Goal: Information Seeking & Learning: Learn about a topic

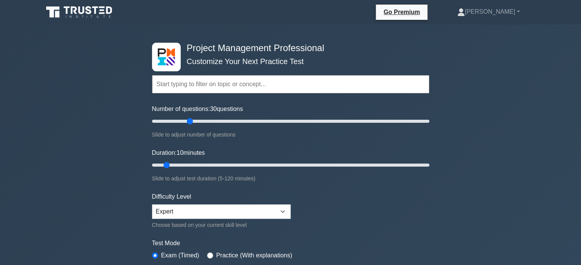
drag, startPoint x: 163, startPoint y: 118, endPoint x: 190, endPoint y: 118, distance: 27.5
type input "30"
click at [190, 118] on input "Number of questions: 30 questions" at bounding box center [290, 121] width 277 height 9
drag, startPoint x: 165, startPoint y: 165, endPoint x: 212, endPoint y: 162, distance: 47.1
type input "30"
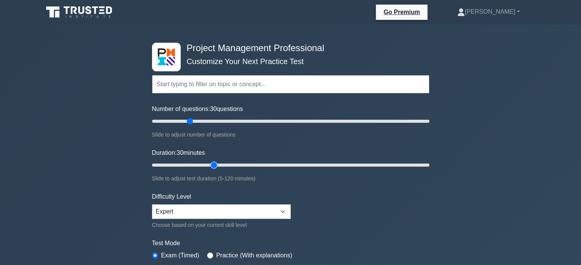
click at [212, 162] on input "Duration: 30 minutes" at bounding box center [290, 165] width 277 height 9
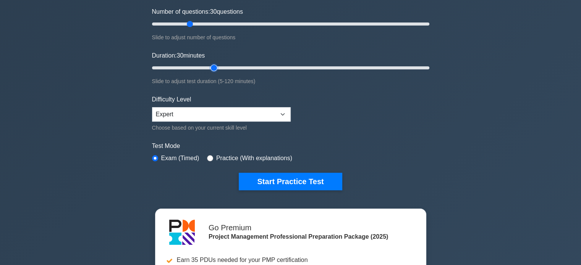
scroll to position [101, 0]
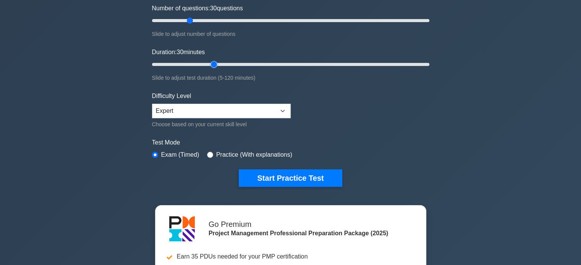
drag, startPoint x: 545, startPoint y: 262, endPoint x: 539, endPoint y: 281, distance: 20.2
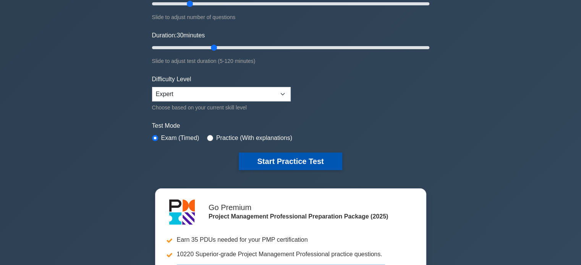
click at [304, 159] on button "Start Practice Test" at bounding box center [290, 162] width 103 height 18
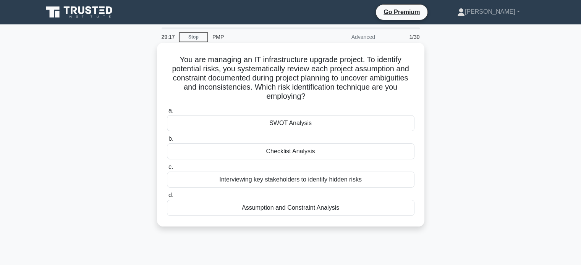
click at [265, 128] on div "SWOT Analysis" at bounding box center [290, 123] width 247 height 16
click at [167, 113] on input "a. SWOT Analysis" at bounding box center [167, 110] width 0 height 5
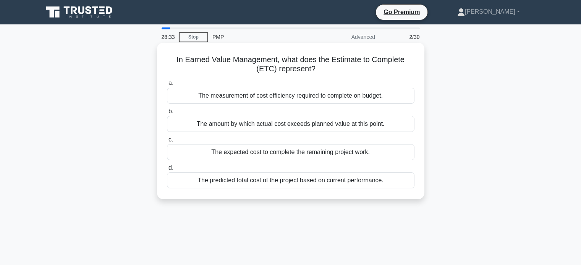
click at [228, 155] on div "The expected cost to complete the remaining project work." at bounding box center [290, 152] width 247 height 16
click at [167, 142] on input "c. The expected cost to complete the remaining project work." at bounding box center [167, 139] width 0 height 5
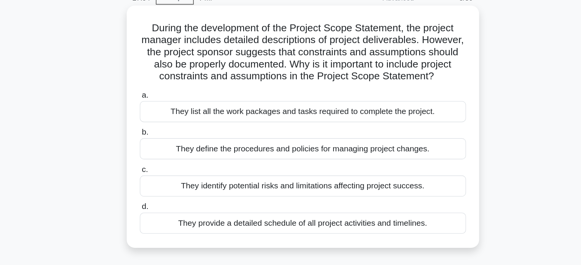
click at [255, 188] on div "They identify potential risks and limitations affecting project success." at bounding box center [290, 180] width 247 height 16
click at [167, 170] on input "c. They identify potential risks and limitations affecting project success." at bounding box center [167, 167] width 0 height 5
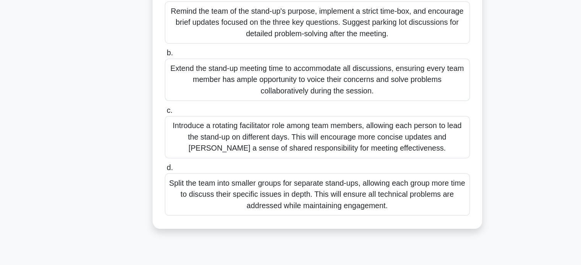
scroll to position [104, 0]
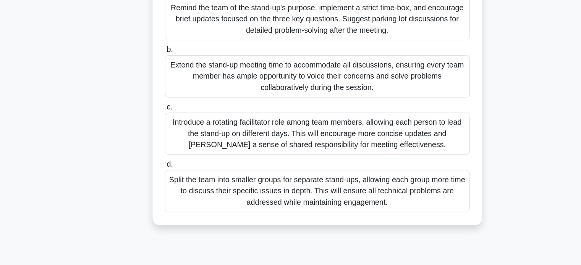
click at [242, 121] on div "Extend the stand-up meeting time to accommodate all discussions, ensuring every…" at bounding box center [290, 112] width 247 height 34
click at [167, 93] on input "b. Extend the stand-up meeting time to accommodate all discussions, ensuring ev…" at bounding box center [167, 90] width 0 height 5
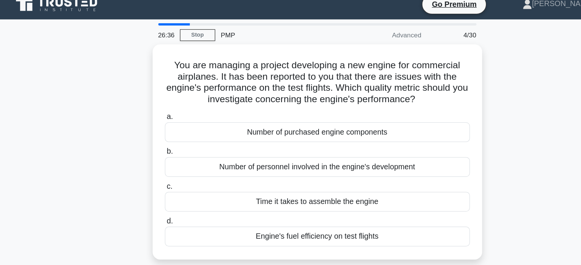
scroll to position [0, 0]
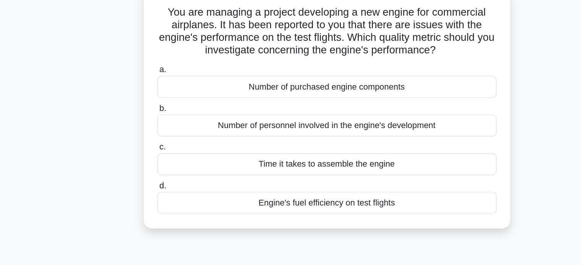
click at [284, 203] on div "Engine's fuel efficiency on test flights" at bounding box center [290, 199] width 247 height 16
click at [167, 189] on input "d. Engine's fuel efficiency on test flights" at bounding box center [167, 186] width 0 height 5
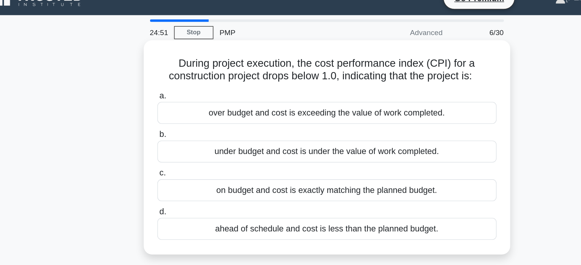
click at [355, 69] on h5 "During project execution, the cost performance index (CPI) for a construction p…" at bounding box center [290, 64] width 249 height 19
click at [367, 63] on h5 "During project execution, the cost performance index (CPI) for a construction p…" at bounding box center [290, 64] width 249 height 19
click at [249, 123] on div "under budget and cost is under the value of work completed." at bounding box center [290, 124] width 247 height 16
click at [167, 114] on input "b. under budget and cost is under the value of work completed." at bounding box center [167, 111] width 0 height 5
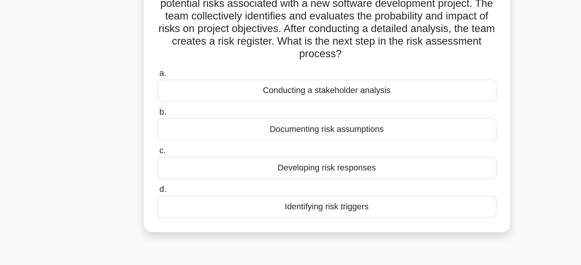
click at [277, 221] on div "Identifying risk triggers" at bounding box center [290, 217] width 247 height 16
click at [167, 207] on input "d. Identifying risk triggers" at bounding box center [167, 204] width 0 height 5
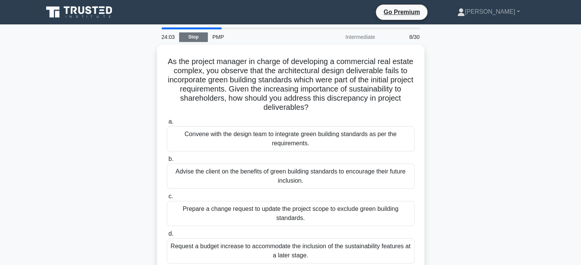
click at [191, 37] on link "Stop" at bounding box center [193, 37] width 29 height 10
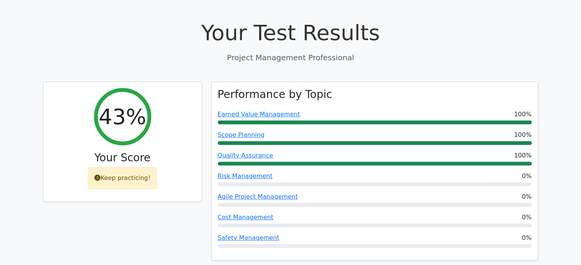
scroll to position [239, 0]
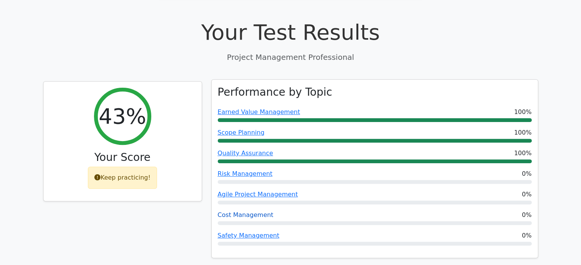
click at [239, 212] on link "Cost Management" at bounding box center [246, 215] width 56 height 7
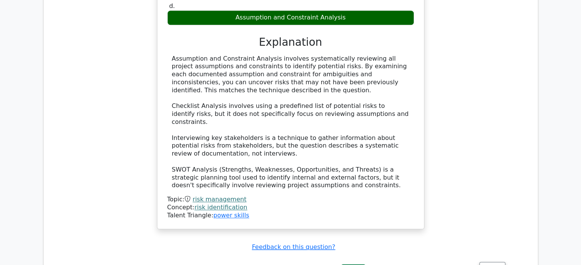
scroll to position [817, 0]
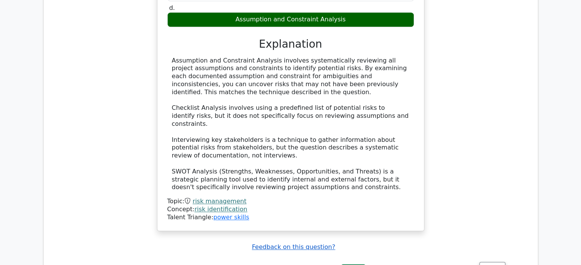
click at [298, 244] on u "Feedback on this question?" at bounding box center [293, 247] width 83 height 7
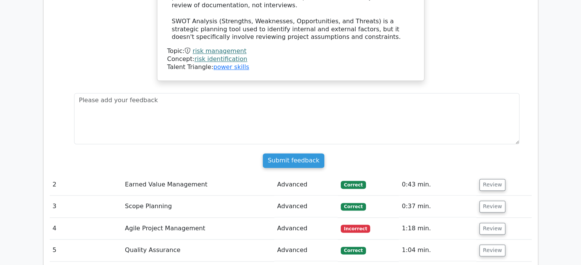
scroll to position [974, 0]
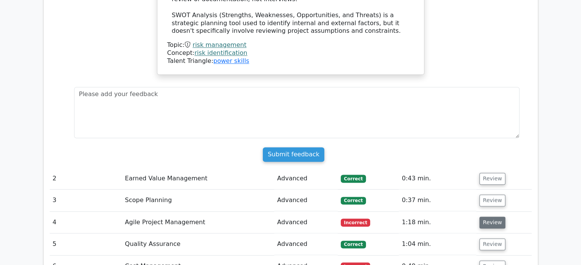
click at [493, 217] on button "Review" at bounding box center [492, 223] width 26 height 12
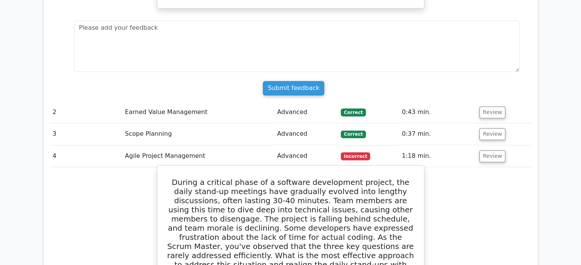
scroll to position [1029, 0]
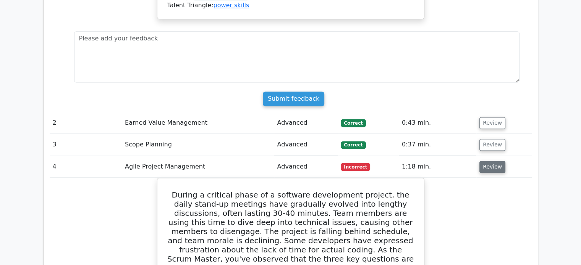
click at [492, 161] on button "Review" at bounding box center [492, 167] width 26 height 12
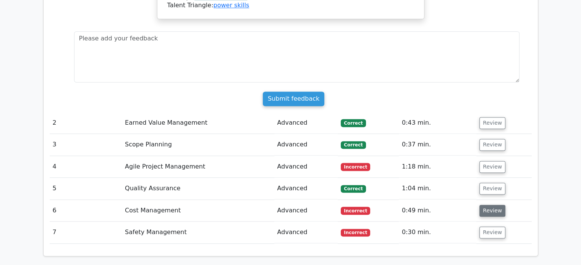
click at [498, 205] on button "Review" at bounding box center [492, 211] width 26 height 12
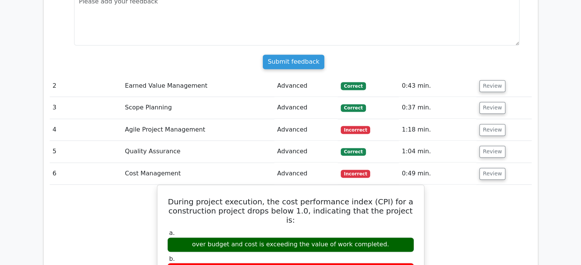
scroll to position [1095, 0]
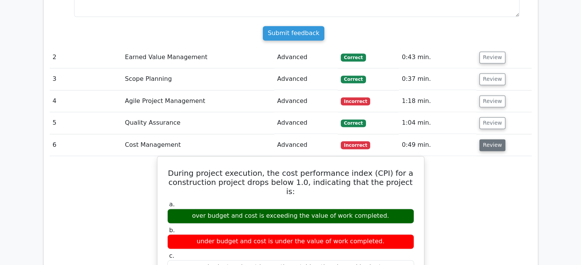
click at [492, 139] on button "Review" at bounding box center [492, 145] width 26 height 12
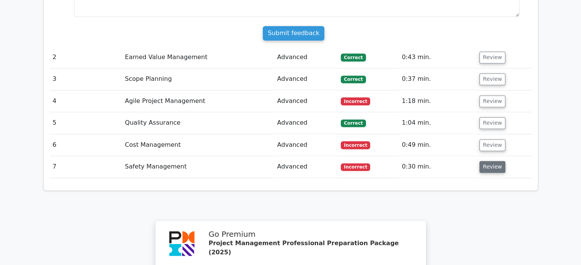
click at [492, 161] on button "Review" at bounding box center [492, 167] width 26 height 12
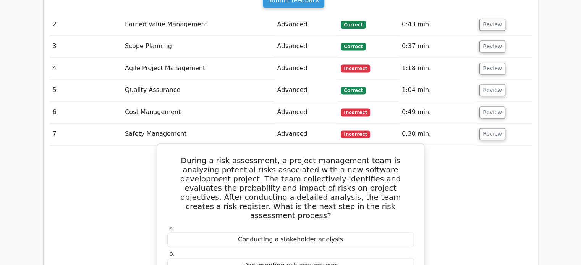
scroll to position [1127, 0]
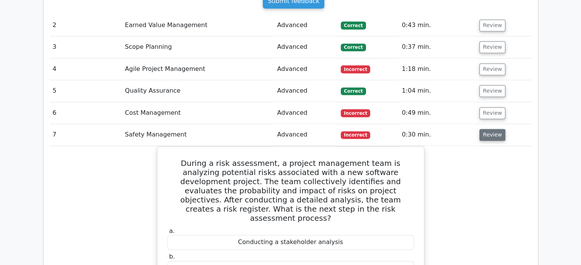
drag, startPoint x: 491, startPoint y: 88, endPoint x: 488, endPoint y: 94, distance: 7.2
click at [488, 124] on td "Review" at bounding box center [503, 135] width 55 height 22
click at [488, 129] on button "Review" at bounding box center [492, 135] width 26 height 12
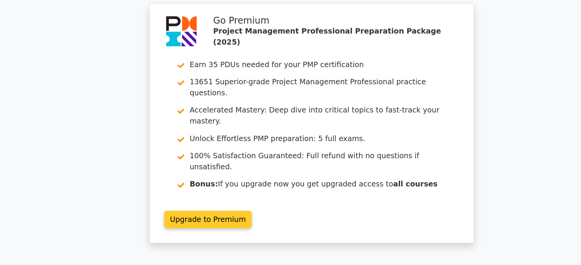
scroll to position [15, 0]
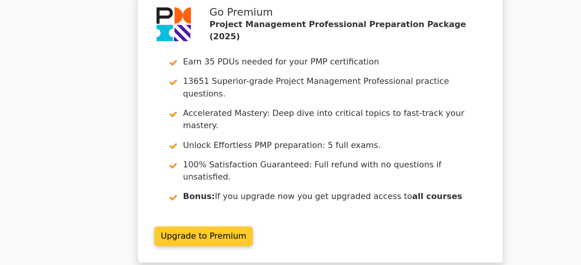
click at [213, 187] on link "Upgrade to Premium" at bounding box center [204, 194] width 73 height 15
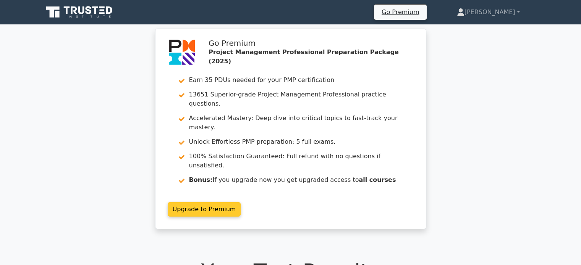
click at [212, 202] on link "Upgrade to Premium" at bounding box center [204, 209] width 73 height 15
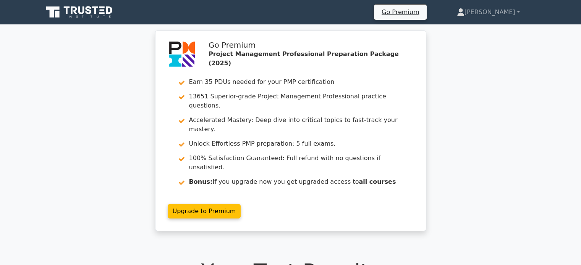
click at [76, 14] on icon at bounding box center [79, 12] width 73 height 15
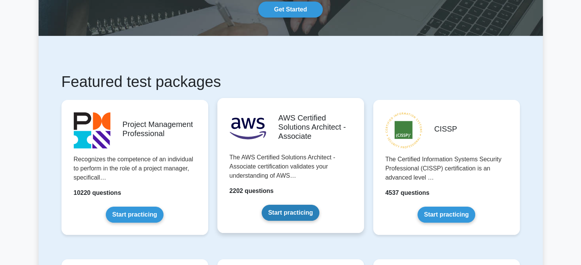
scroll to position [79, 0]
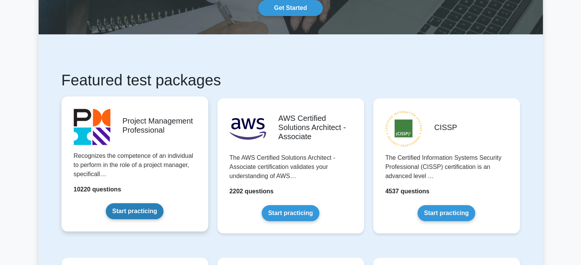
click at [145, 209] on link "Start practicing" at bounding box center [135, 211] width 58 height 16
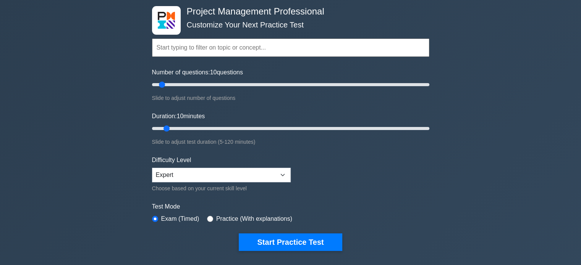
scroll to position [37, 0]
click at [260, 172] on select "Beginner Intermediate Expert" at bounding box center [221, 175] width 139 height 15
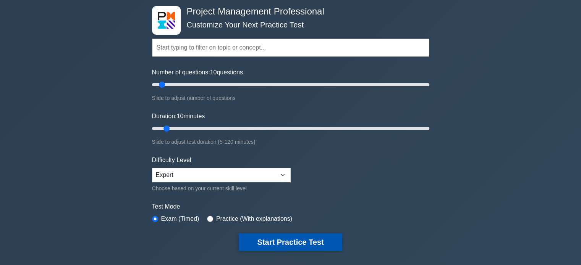
click at [278, 247] on button "Start Practice Test" at bounding box center [290, 243] width 103 height 18
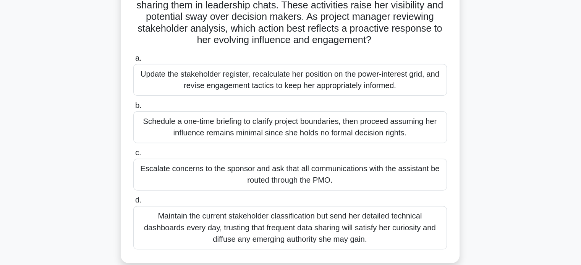
scroll to position [32, 0]
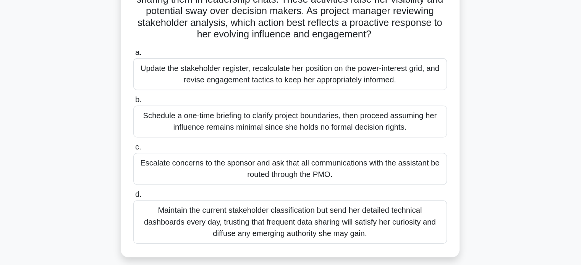
click at [276, 117] on div "Update the stakeholder register, recalculate her position on the power-interest…" at bounding box center [290, 114] width 247 height 25
click at [167, 100] on input "a. Update the stakeholder register, recalculate her position on the power-inter…" at bounding box center [167, 97] width 0 height 5
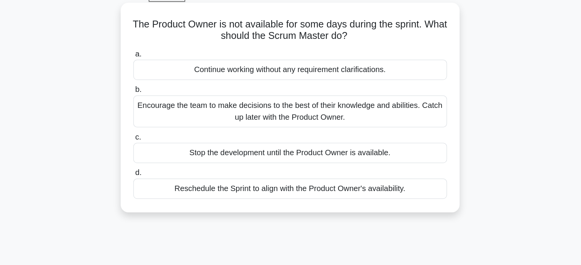
scroll to position [0, 0]
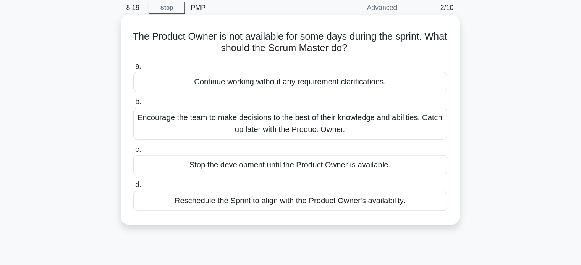
click at [276, 132] on div "Encourage the team to make decisions to the best of their knowledge and abiliti…" at bounding box center [290, 128] width 247 height 25
click at [167, 114] on input "b. Encourage the team to make decisions to the best of their knowledge and abil…" at bounding box center [167, 111] width 0 height 5
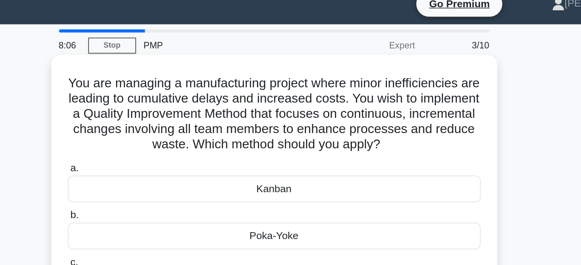
click at [390, 61] on h5 "You are managing a manufacturing project where minor inefficiencies are leading…" at bounding box center [290, 78] width 249 height 47
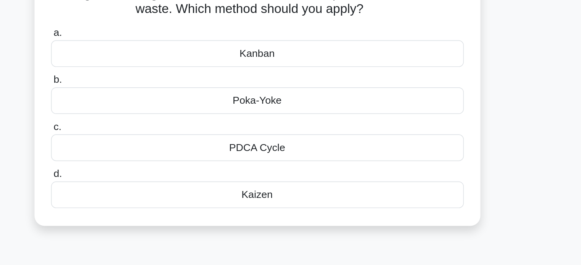
click at [279, 183] on div "PDCA Cycle" at bounding box center [290, 180] width 247 height 16
click at [167, 170] on input "c. PDCA Cycle" at bounding box center [167, 167] width 0 height 5
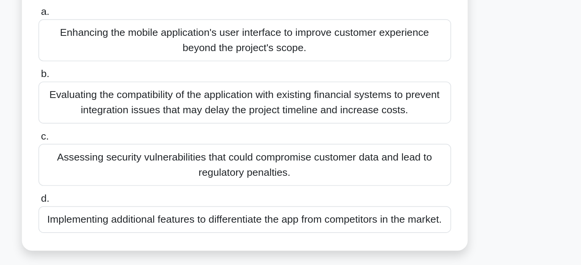
scroll to position [29, 0]
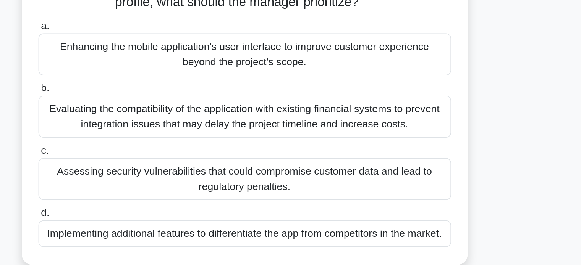
click at [208, 152] on div "Evaluating the compatibility of the application with existing financial systems…" at bounding box center [290, 145] width 247 height 25
click at [167, 131] on input "b. Evaluating the compatibility of the application with existing financial syst…" at bounding box center [167, 128] width 0 height 5
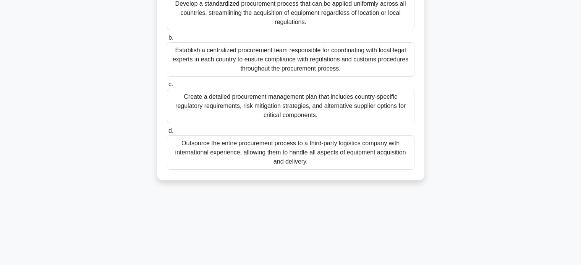
scroll to position [0, 0]
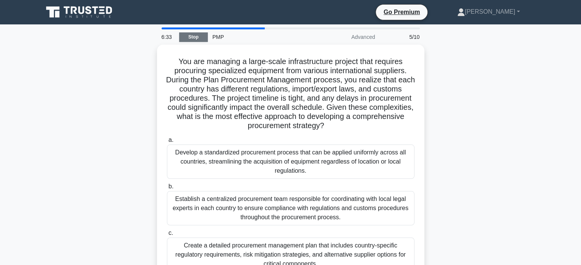
click at [185, 33] on link "Stop" at bounding box center [193, 37] width 29 height 10
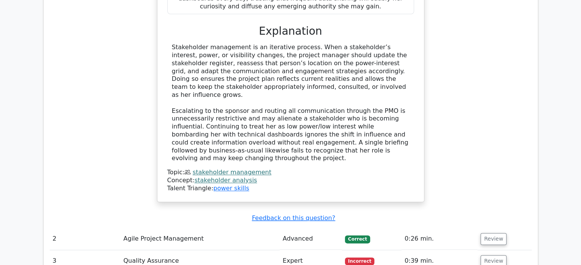
scroll to position [863, 0]
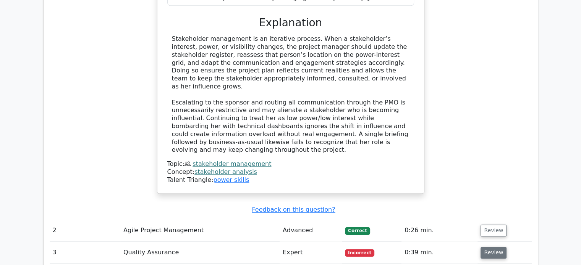
click at [484, 247] on button "Review" at bounding box center [493, 253] width 26 height 12
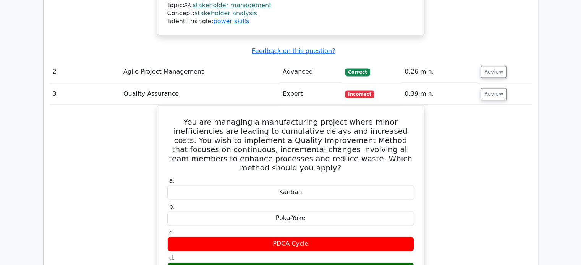
scroll to position [1020, 0]
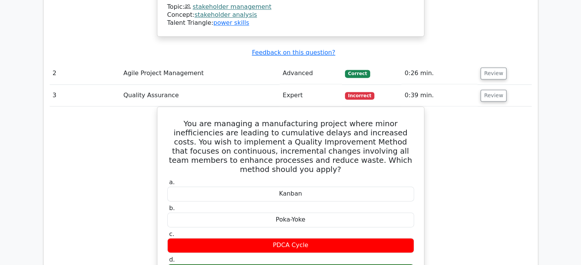
click at [484, 85] on td "Review" at bounding box center [504, 96] width 54 height 22
click at [490, 90] on button "Review" at bounding box center [493, 96] width 26 height 12
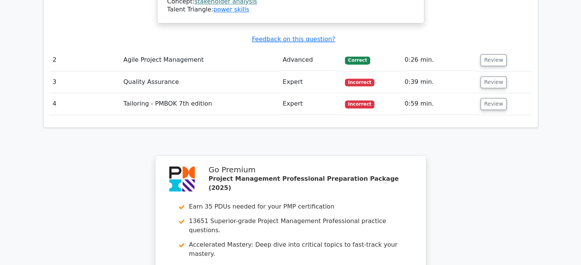
scroll to position [1034, 0]
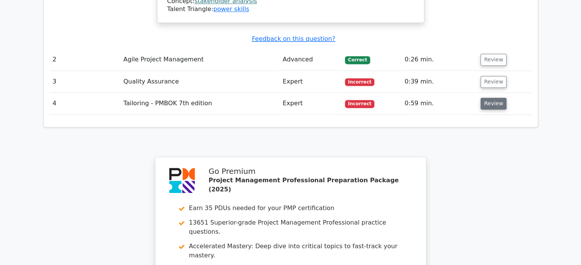
click at [495, 98] on button "Review" at bounding box center [493, 104] width 26 height 12
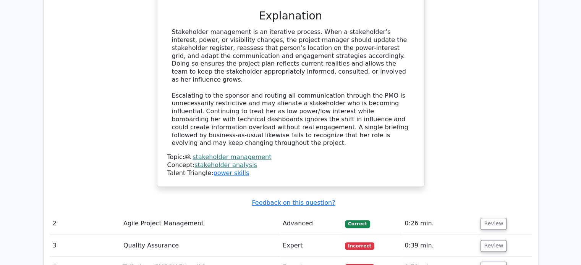
scroll to position [875, 0]
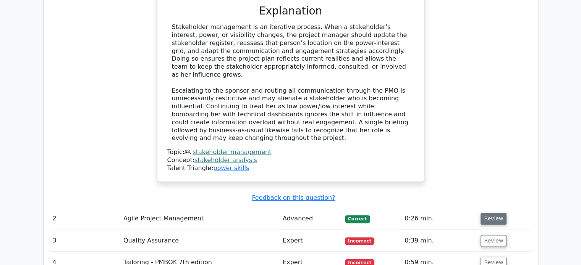
click at [496, 213] on button "Review" at bounding box center [493, 219] width 26 height 12
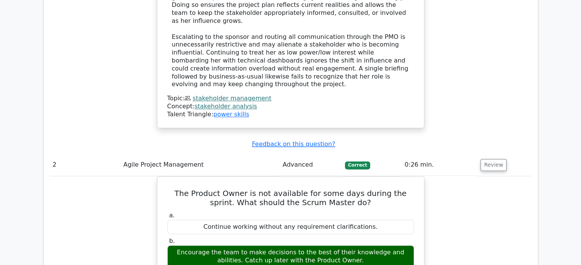
scroll to position [943, 0]
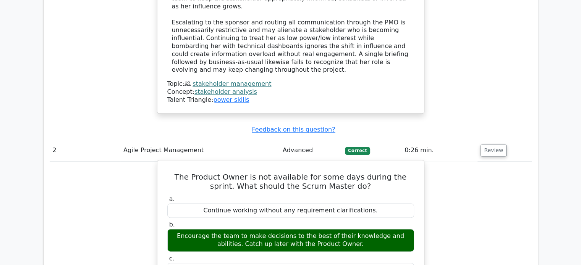
click at [296, 173] on h5 "The Product Owner is not available for some days during the sprint. What should…" at bounding box center [290, 182] width 248 height 18
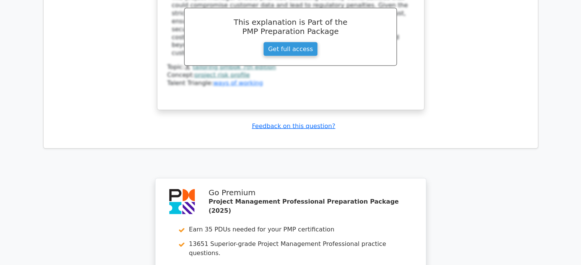
scroll to position [1869, 0]
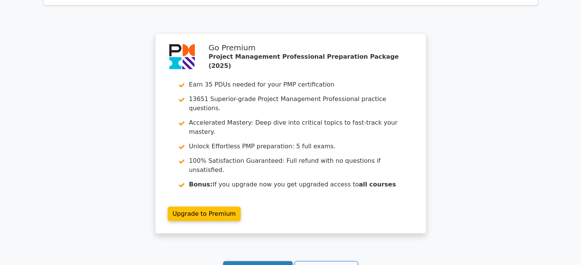
click at [255, 262] on link "Continue practicing" at bounding box center [258, 269] width 70 height 15
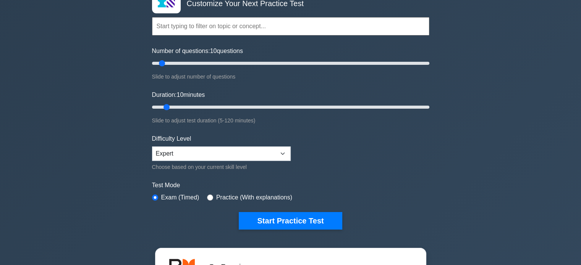
scroll to position [60, 0]
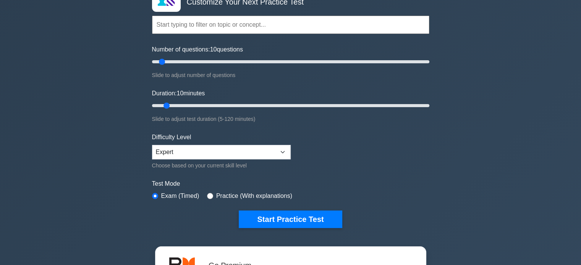
click at [297, 208] on form "Topics Scope Management Time Management Cost Management Quality Management Risk…" at bounding box center [290, 110] width 277 height 236
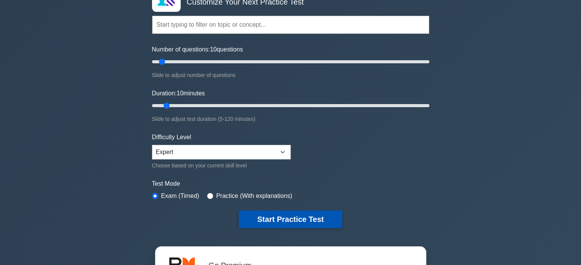
click at [303, 216] on button "Start Practice Test" at bounding box center [290, 220] width 103 height 18
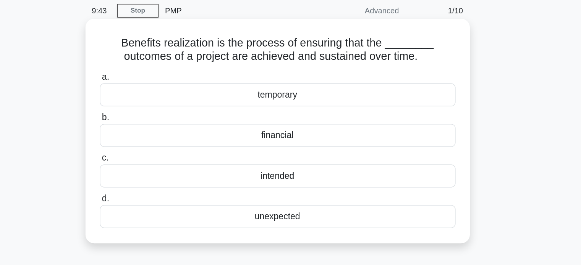
scroll to position [12, 0]
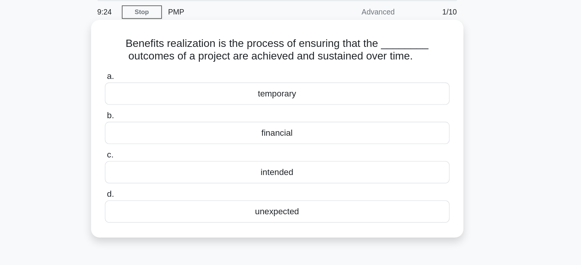
click at [276, 161] on div "unexpected" at bounding box center [290, 168] width 247 height 16
click at [167, 158] on input "d. unexpected" at bounding box center [167, 155] width 0 height 5
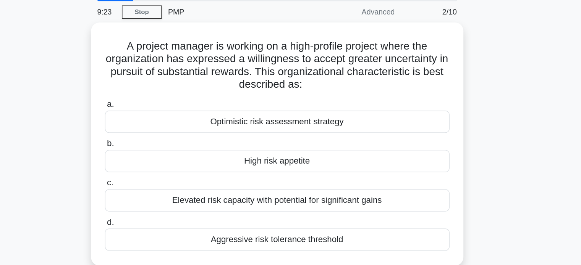
scroll to position [0, 0]
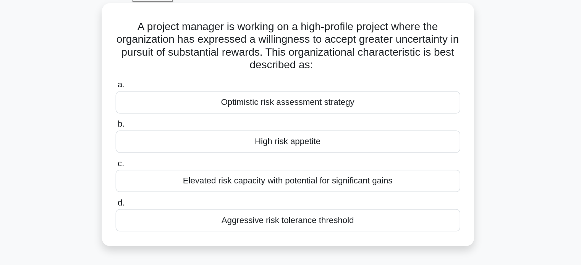
click at [257, 107] on div "Optimistic risk assessment strategy" at bounding box center [290, 114] width 247 height 16
click at [167, 104] on input "a. Optimistic risk assessment strategy" at bounding box center [167, 101] width 0 height 5
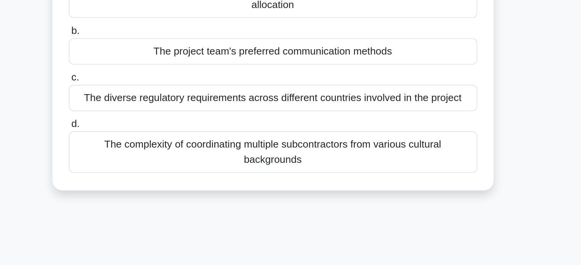
scroll to position [8, 0]
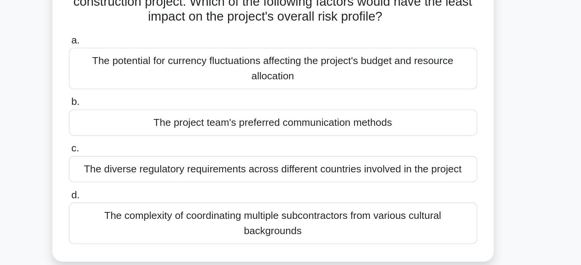
click at [303, 133] on div "The project team's preferred communication methods" at bounding box center [290, 134] width 247 height 16
click at [167, 124] on input "b. The project team's preferred communication methods" at bounding box center [167, 121] width 0 height 5
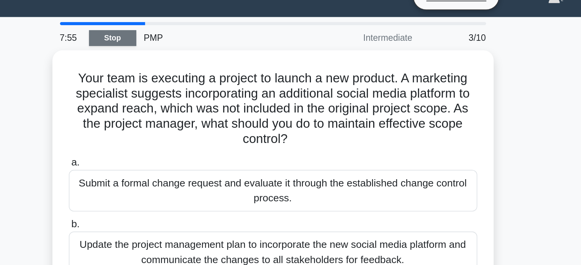
click at [194, 24] on link "Stop" at bounding box center [193, 29] width 29 height 10
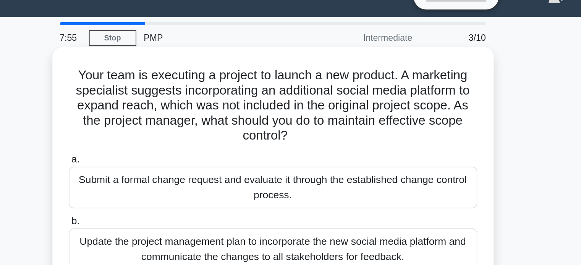
scroll to position [0, 0]
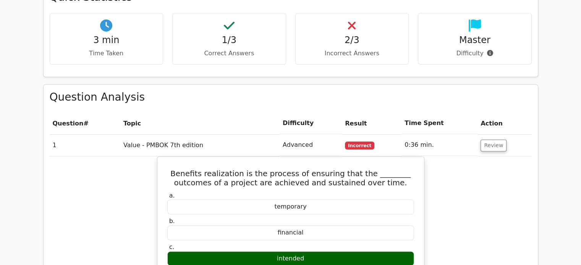
scroll to position [465, 0]
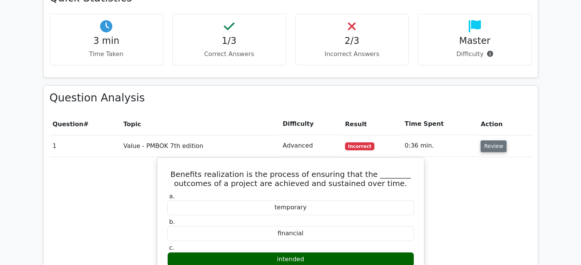
click at [489, 140] on button "Review" at bounding box center [493, 146] width 26 height 12
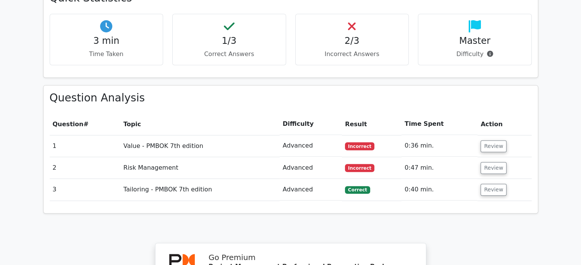
click at [477, 179] on td "Review" at bounding box center [504, 190] width 54 height 22
click at [484, 184] on button "Review" at bounding box center [493, 190] width 26 height 12
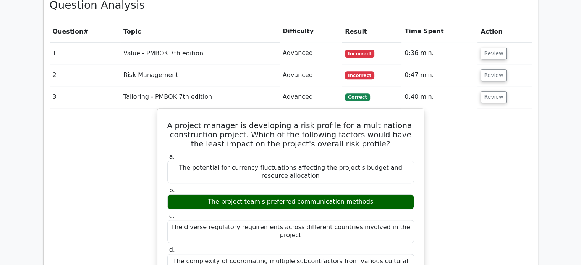
scroll to position [580, 0]
